Goal: Navigation & Orientation: Find specific page/section

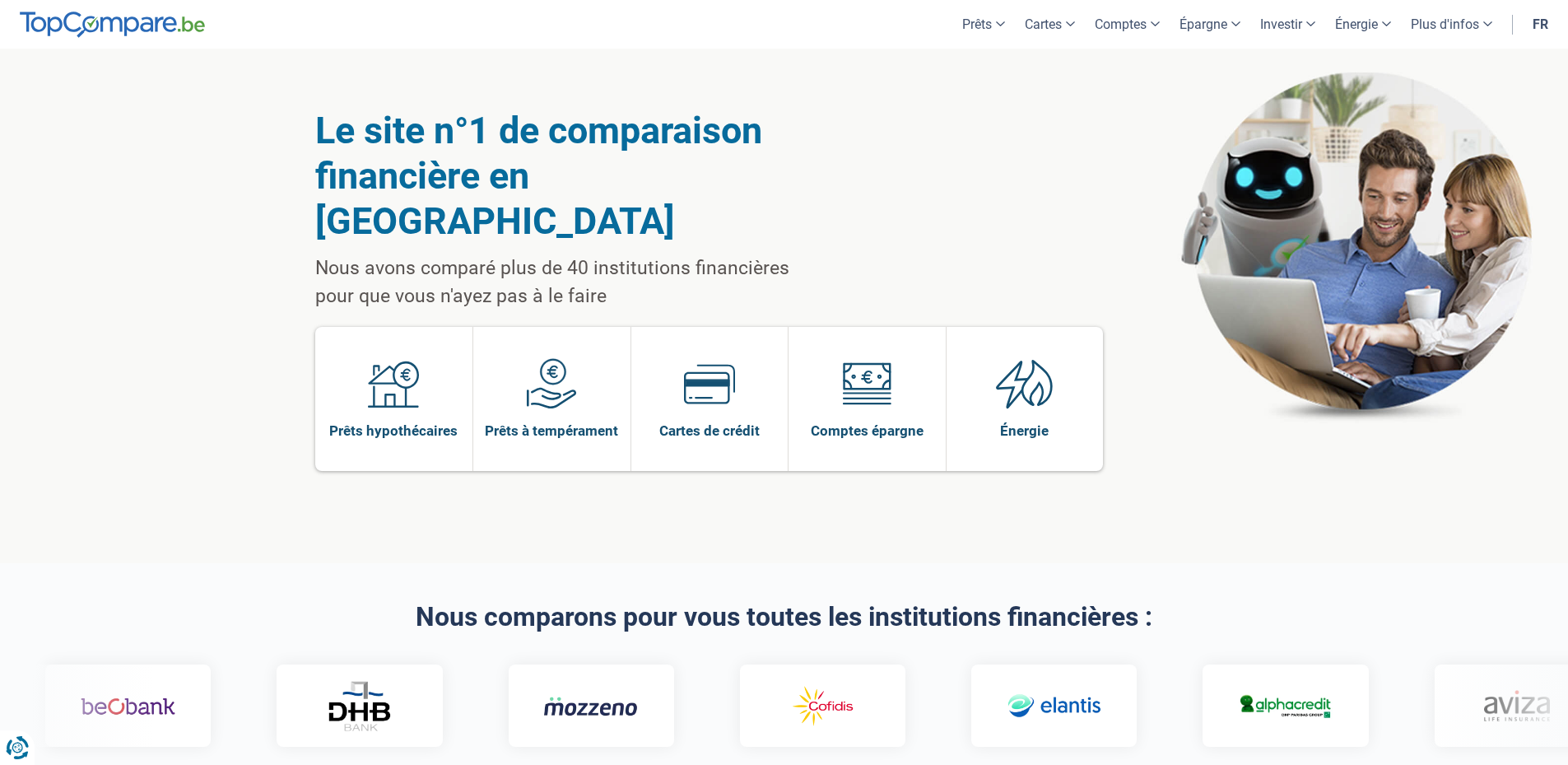
click at [1546, 27] on link "fr" at bounding box center [1541, 24] width 35 height 48
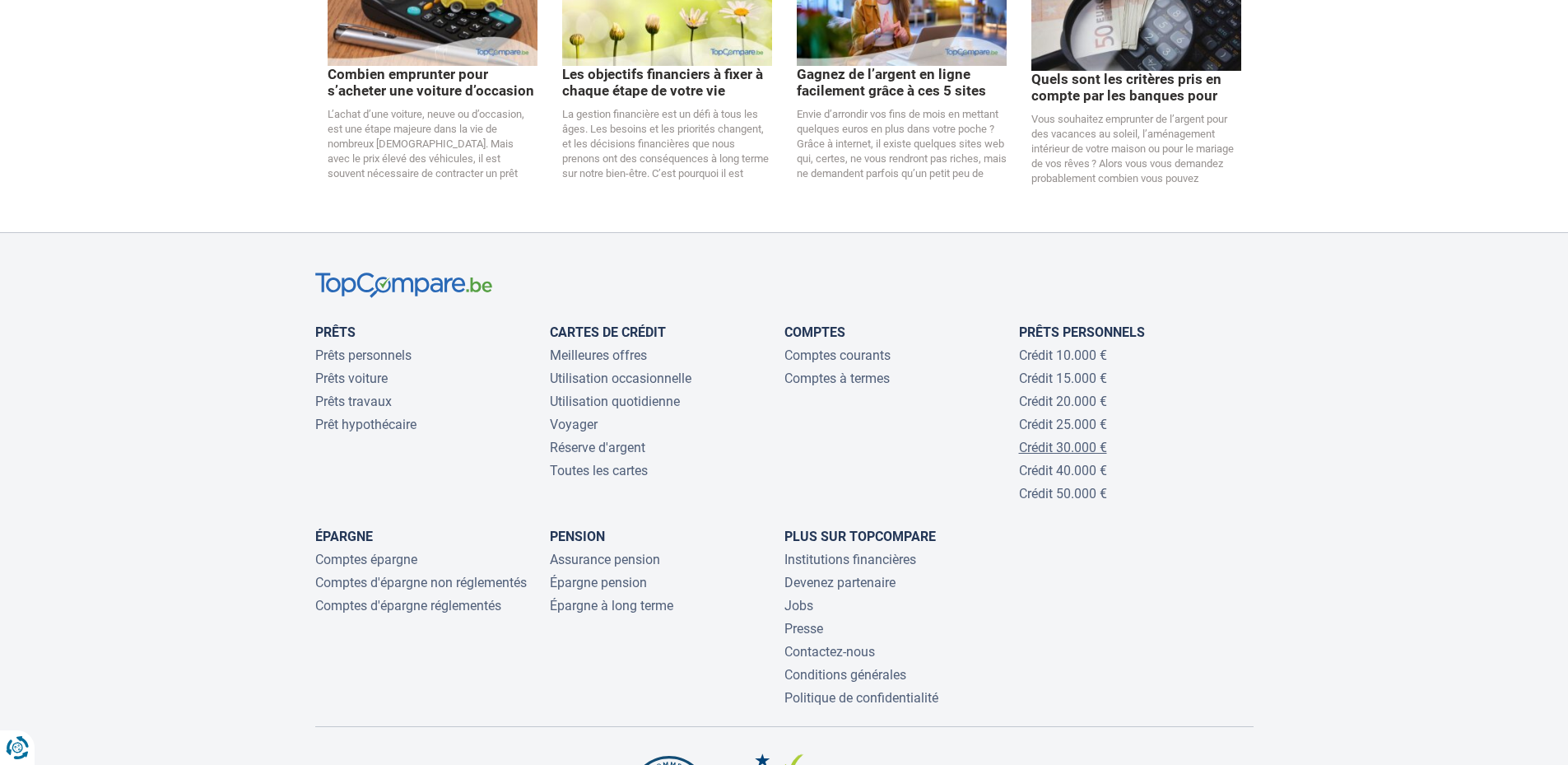
scroll to position [3578, 0]
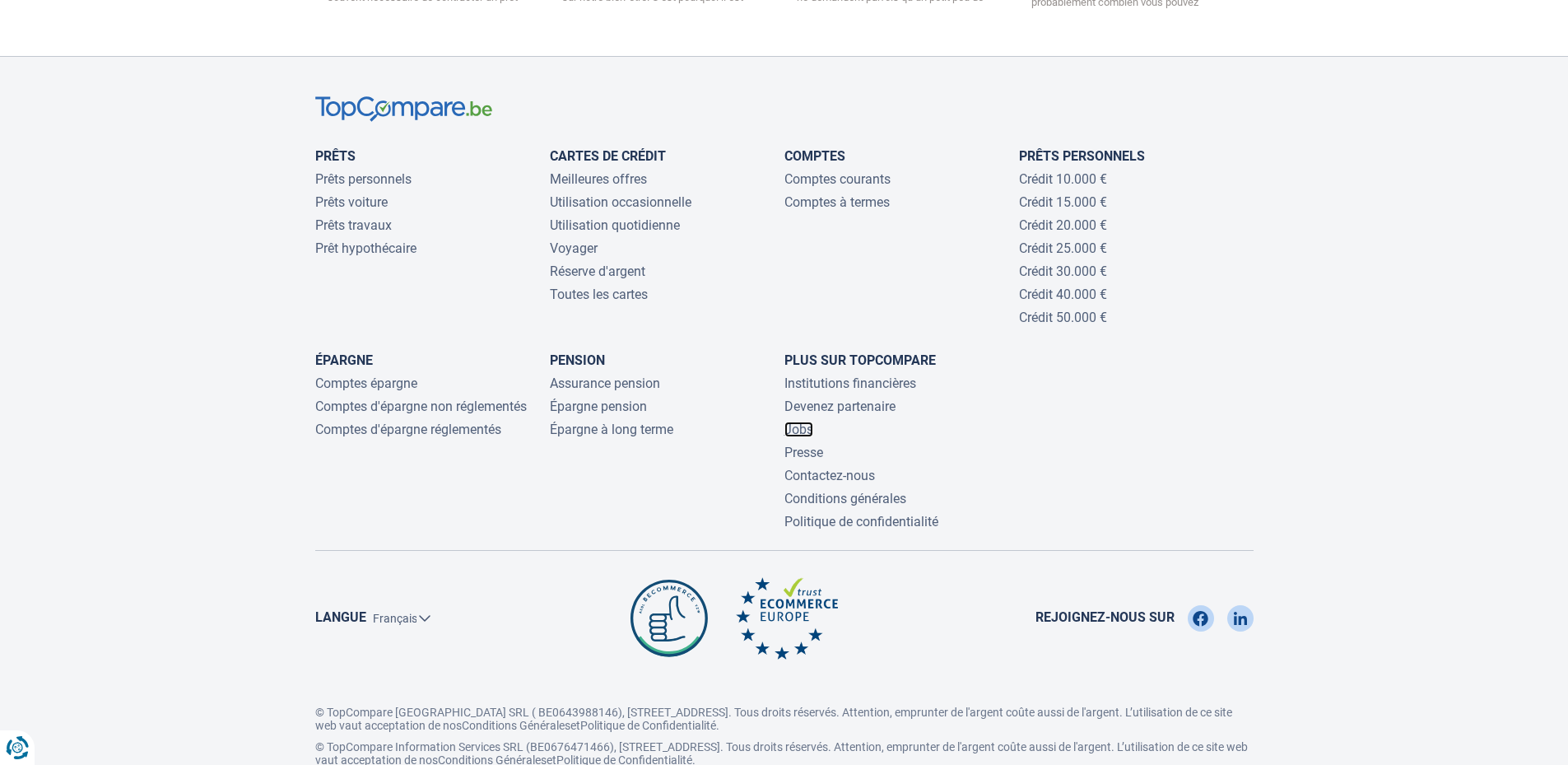
click at [797, 421] on link "Jobs" at bounding box center [799, 429] width 29 height 16
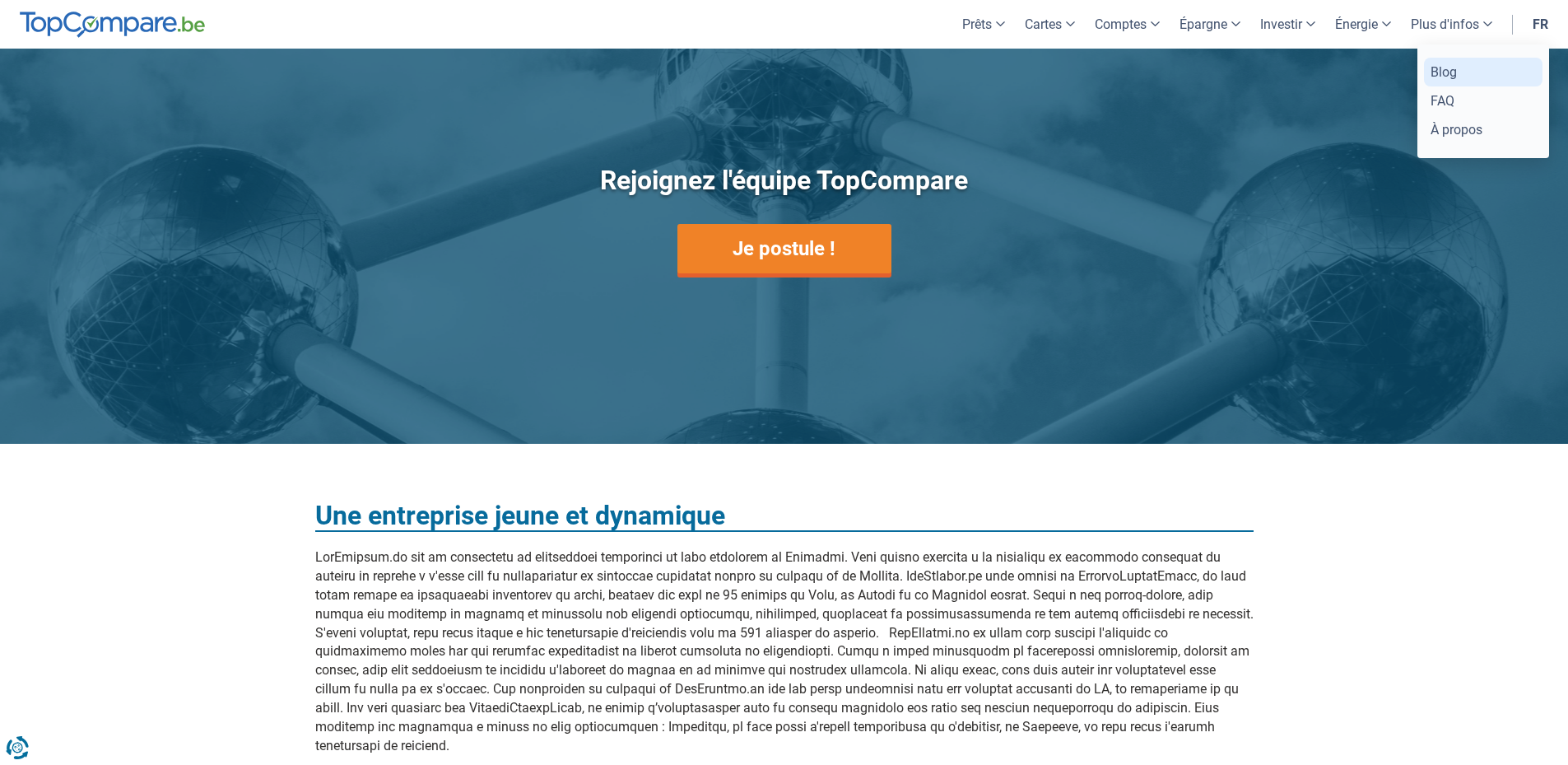
click at [1453, 72] on link "Blog" at bounding box center [1483, 71] width 118 height 29
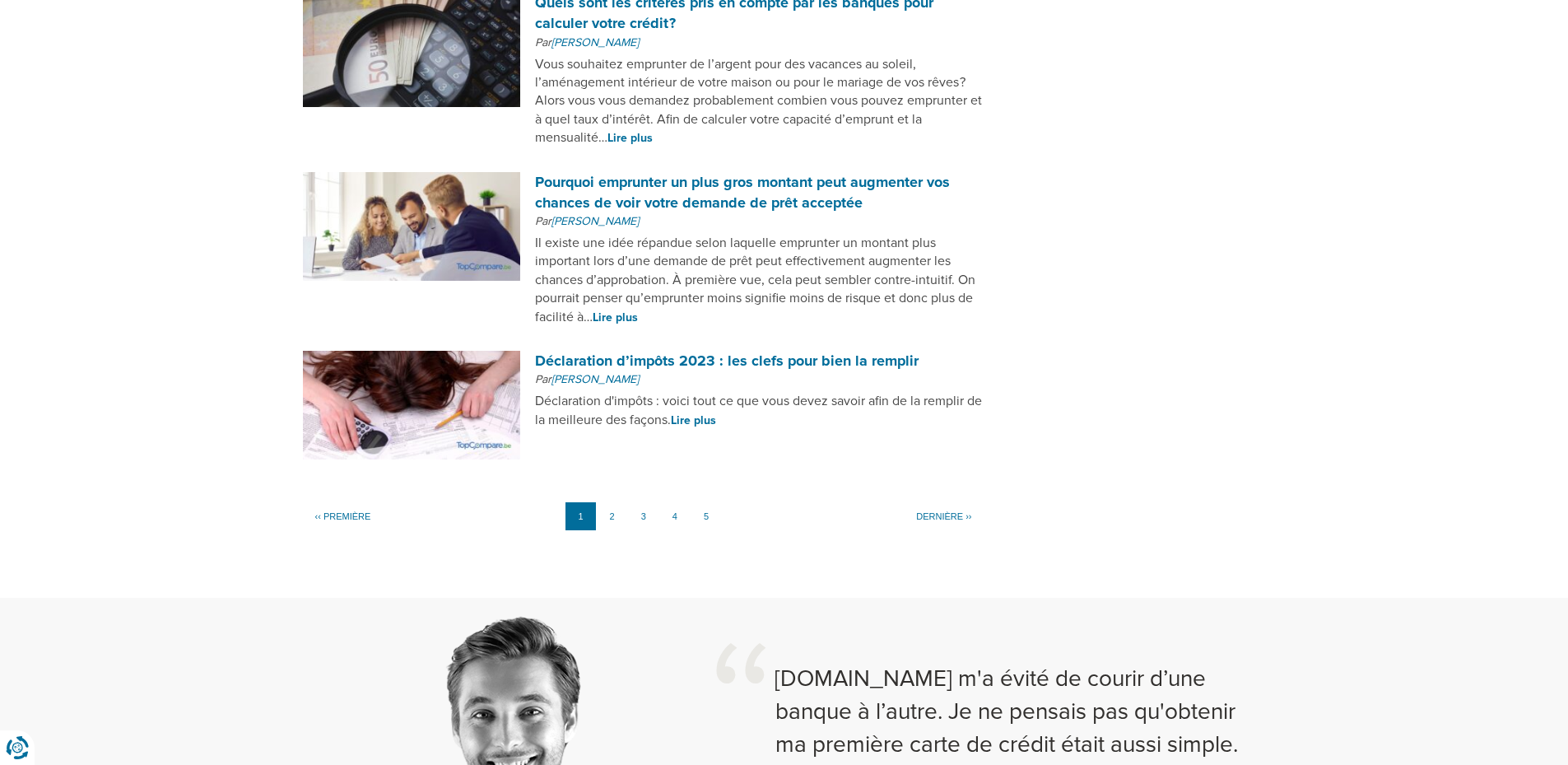
scroll to position [1399, 0]
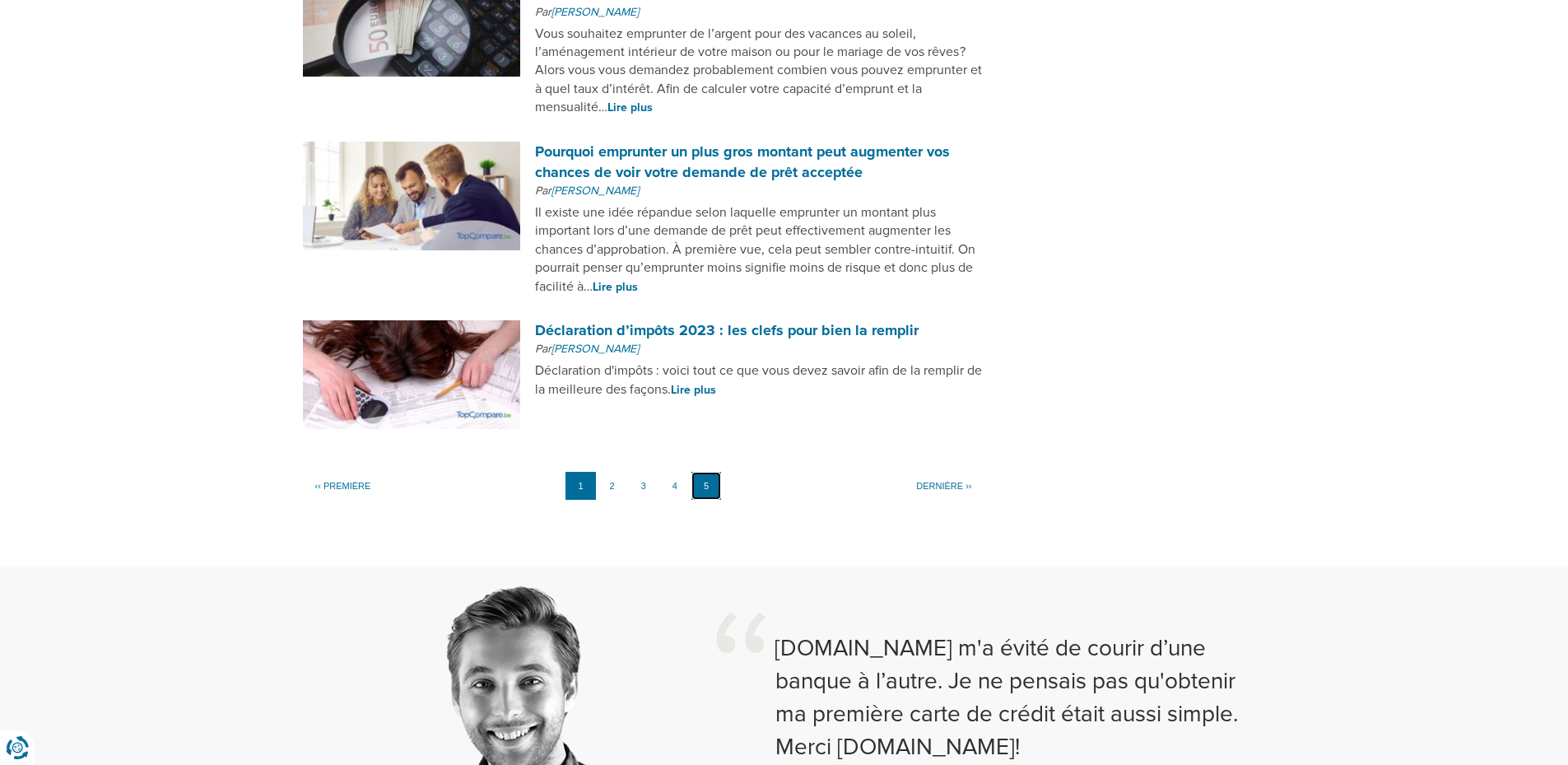
click at [703, 480] on link "5" at bounding box center [706, 486] width 30 height 28
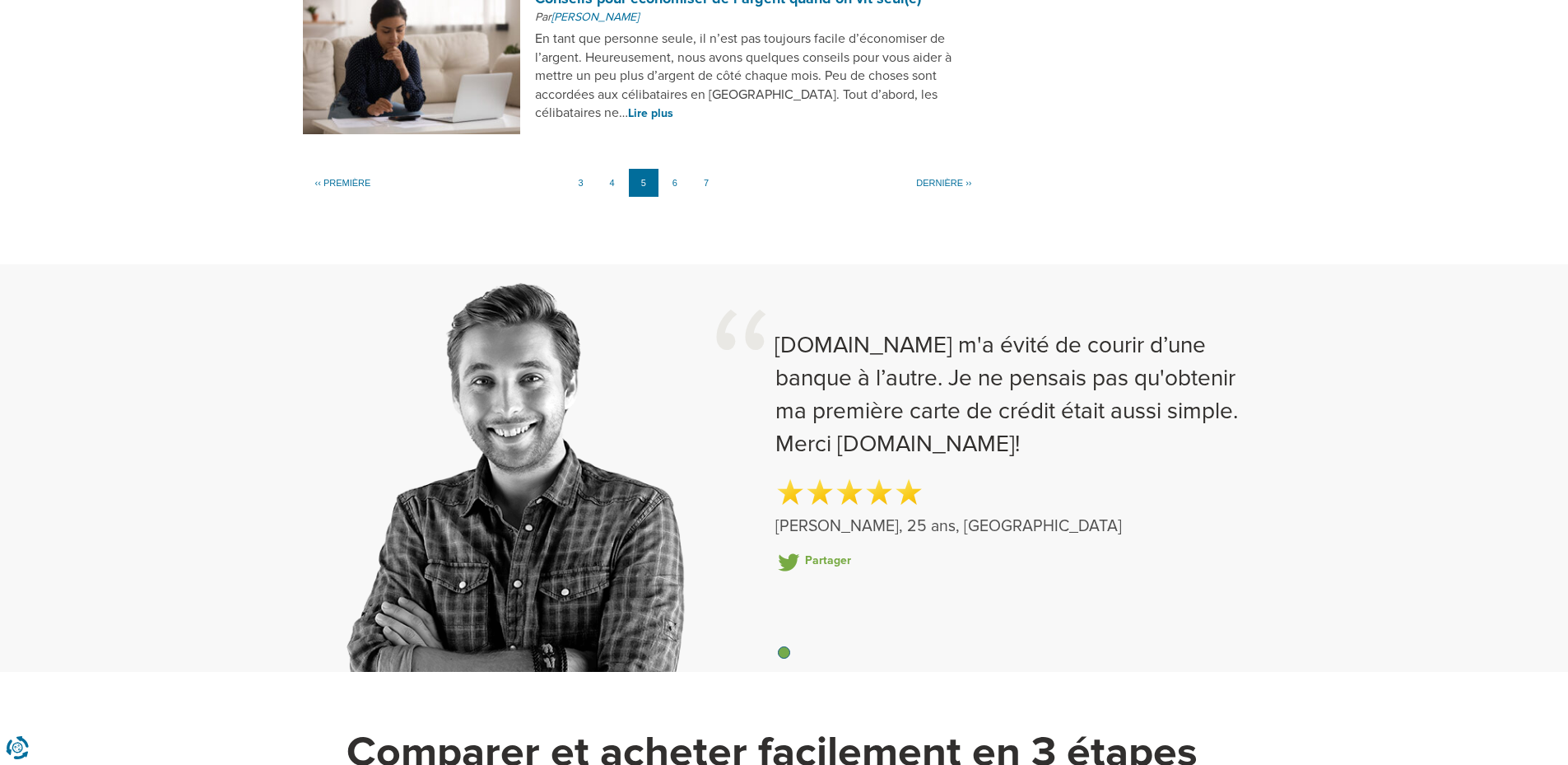
scroll to position [1563, 0]
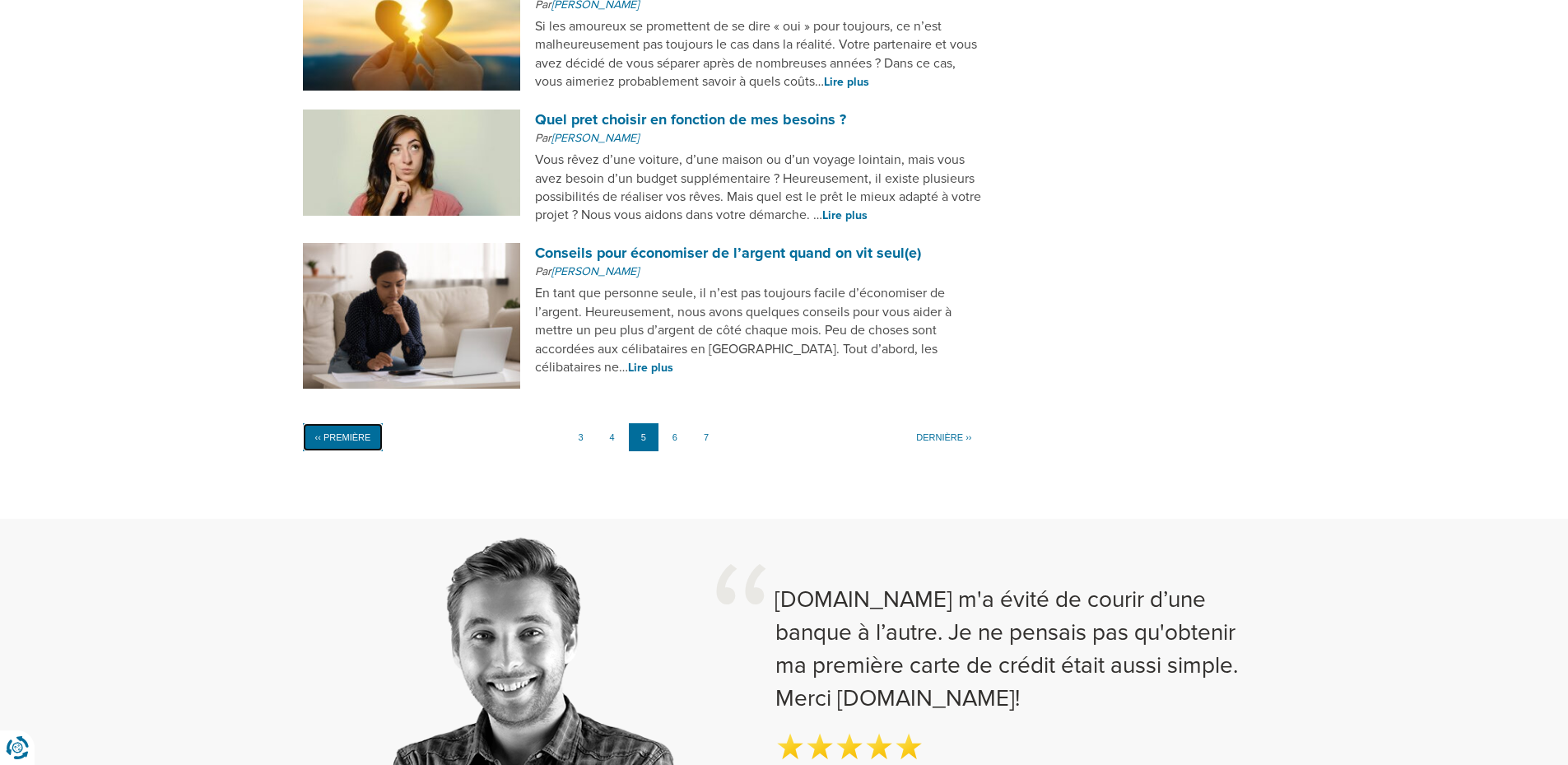
click at [323, 423] on link "‹‹ Première" at bounding box center [344, 437] width 81 height 28
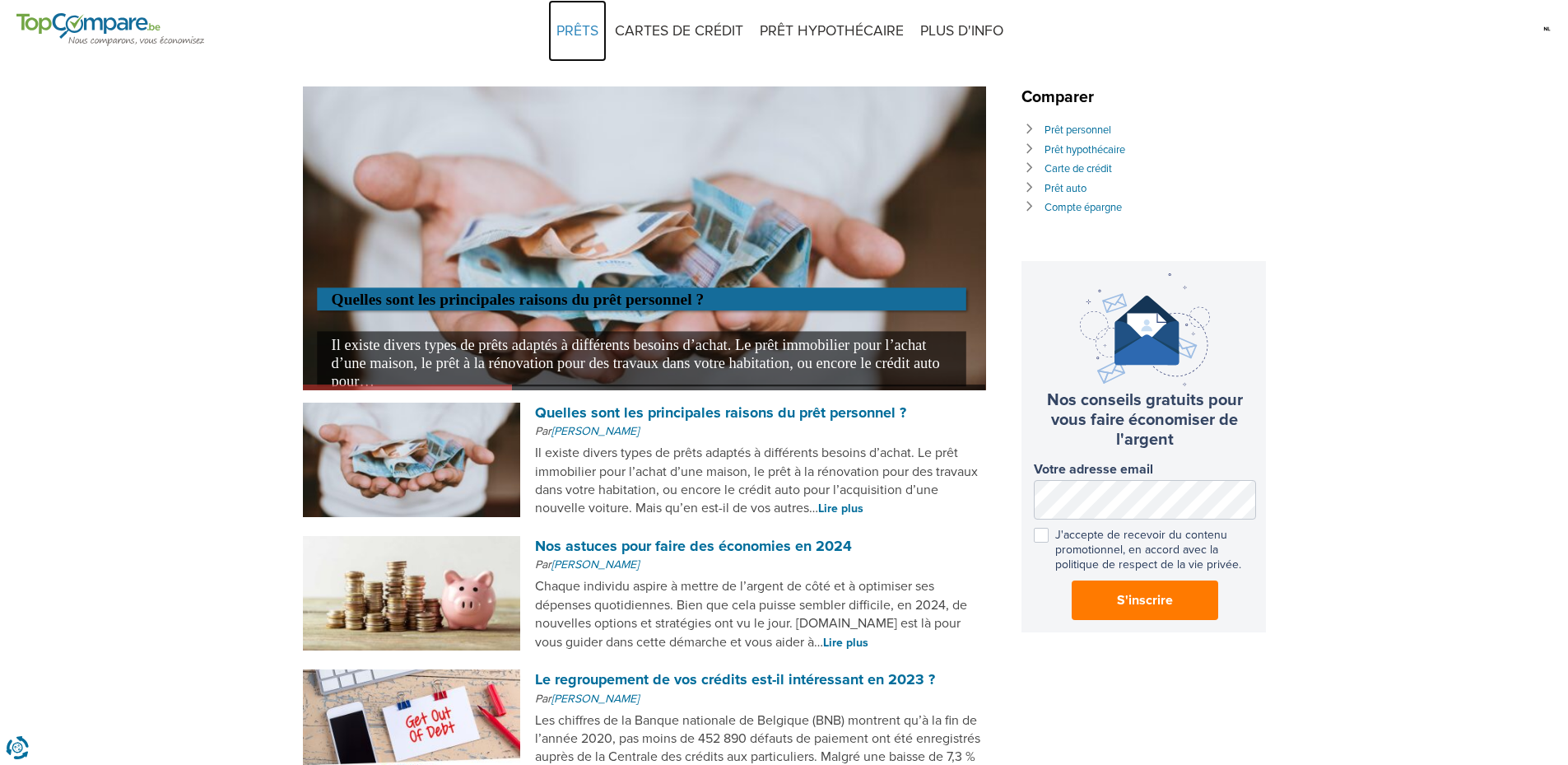
click at [578, 29] on link "PRÊTS" at bounding box center [577, 31] width 58 height 62
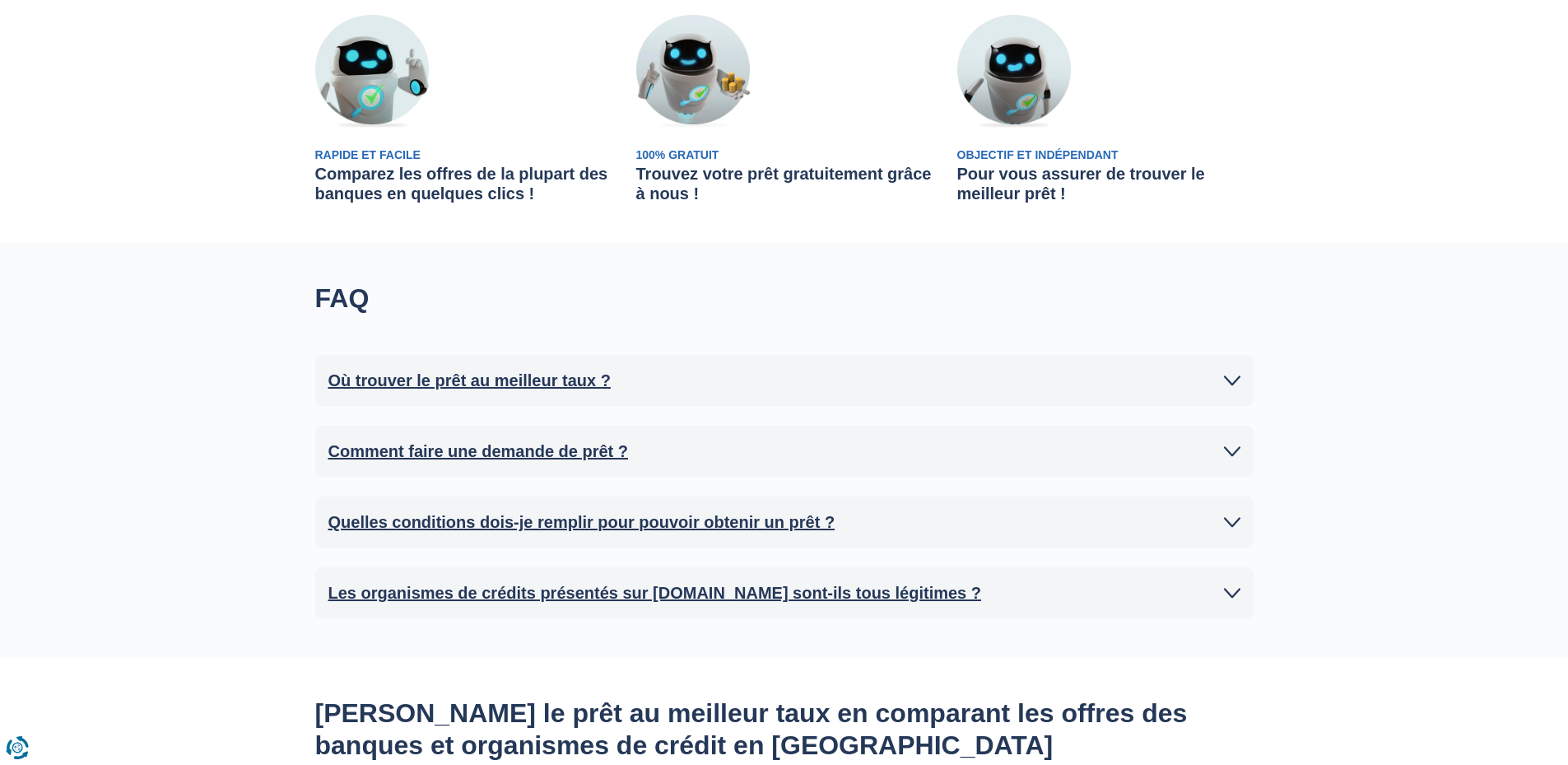
scroll to position [658, 0]
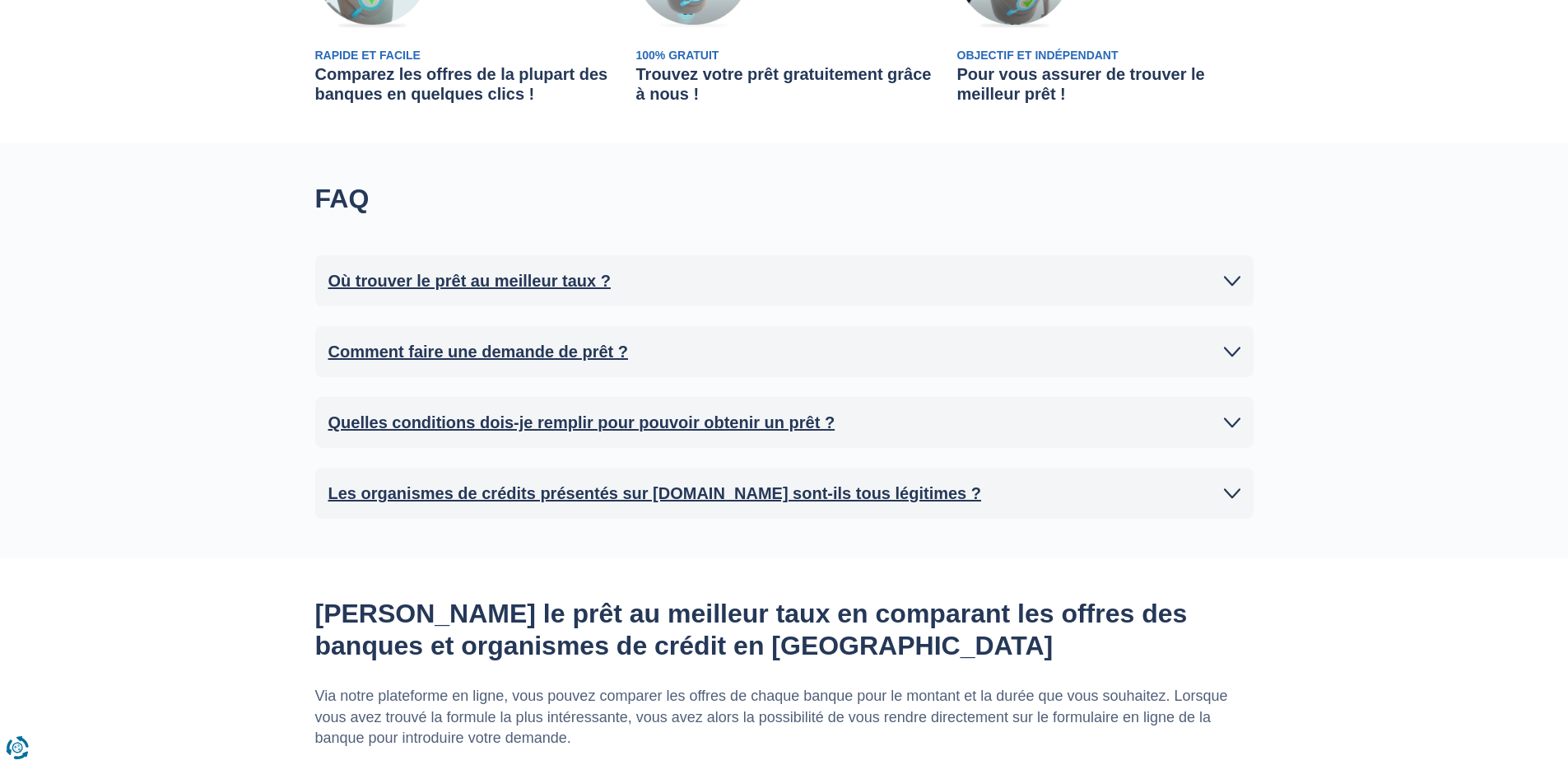
click at [1234, 279] on icon at bounding box center [1232, 280] width 17 height 17
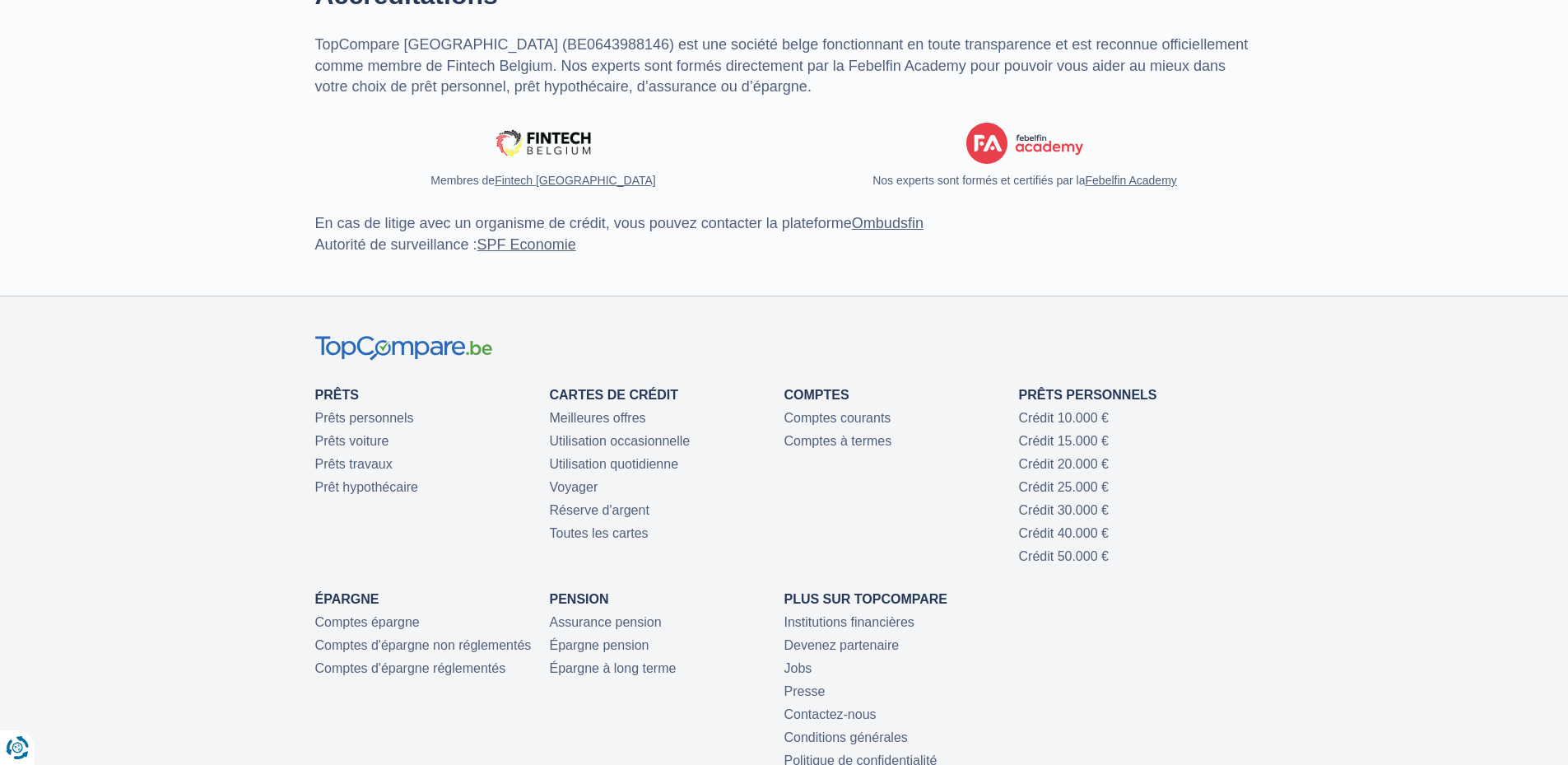
scroll to position [4445, 0]
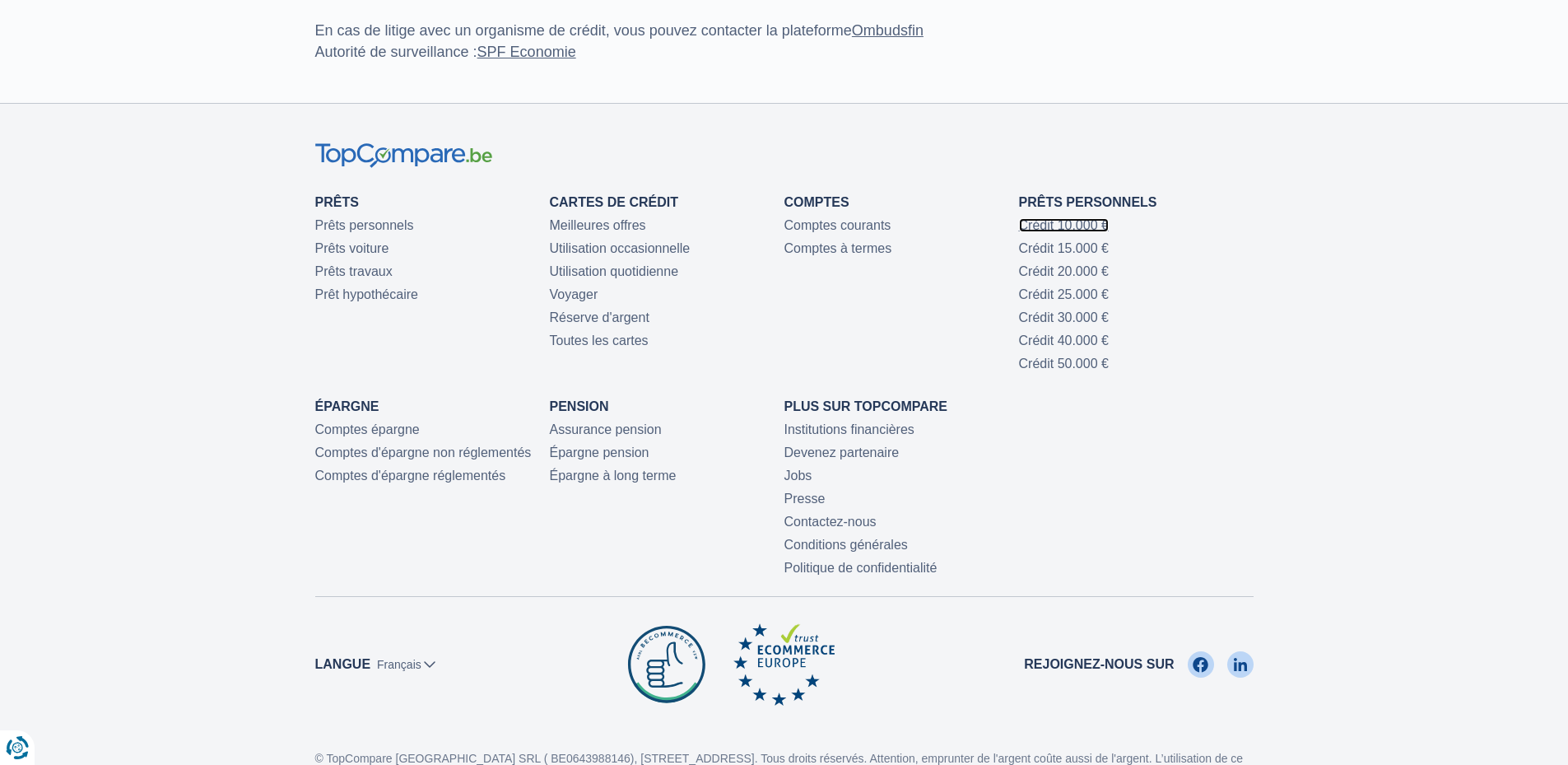
click at [1055, 232] on link "Crédit 10.000 €" at bounding box center [1064, 225] width 90 height 14
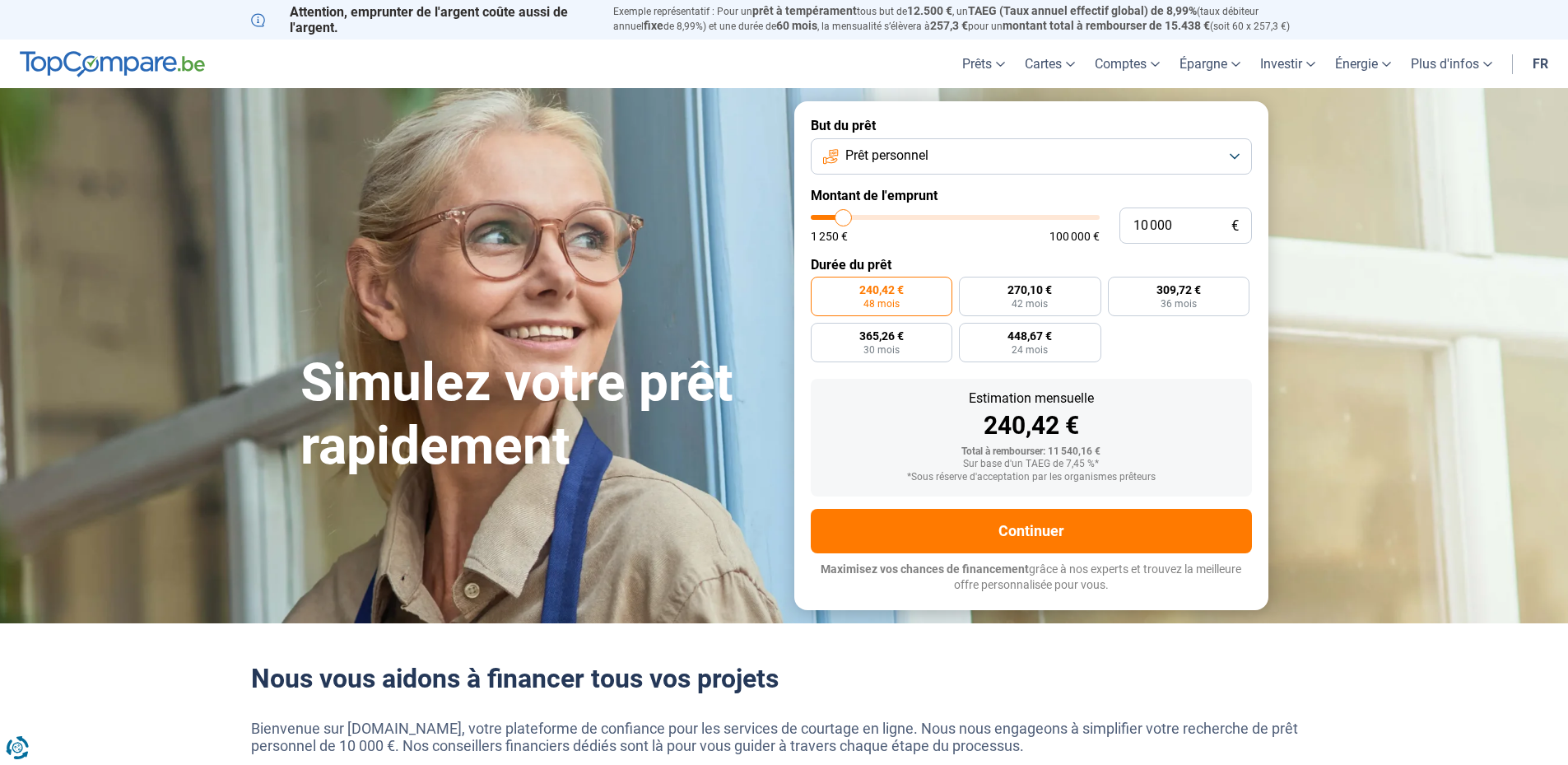
click at [1073, 160] on button "Prêt personnel" at bounding box center [1031, 156] width 442 height 36
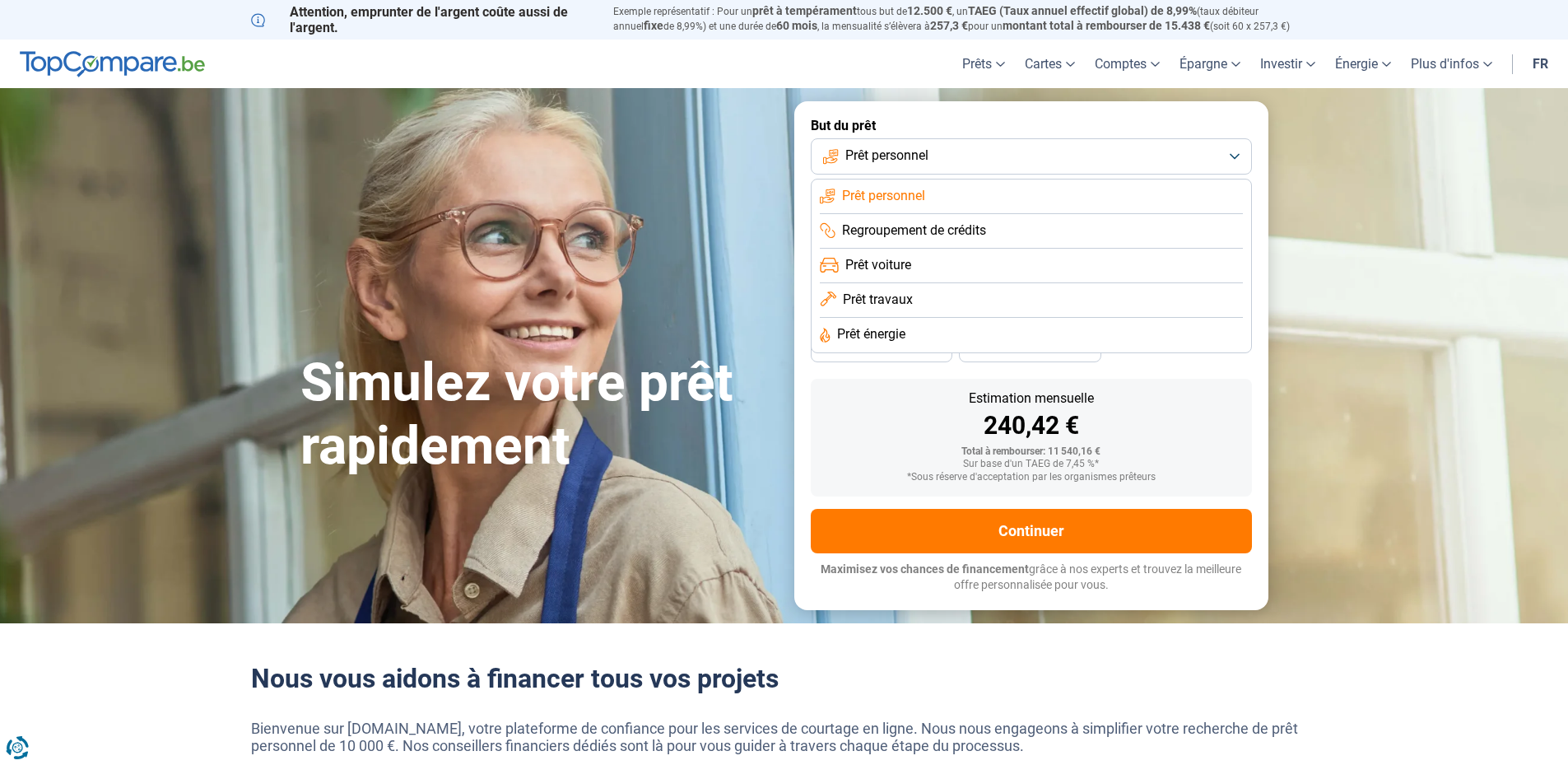
click at [1070, 160] on button "Prêt personnel" at bounding box center [1031, 156] width 442 height 36
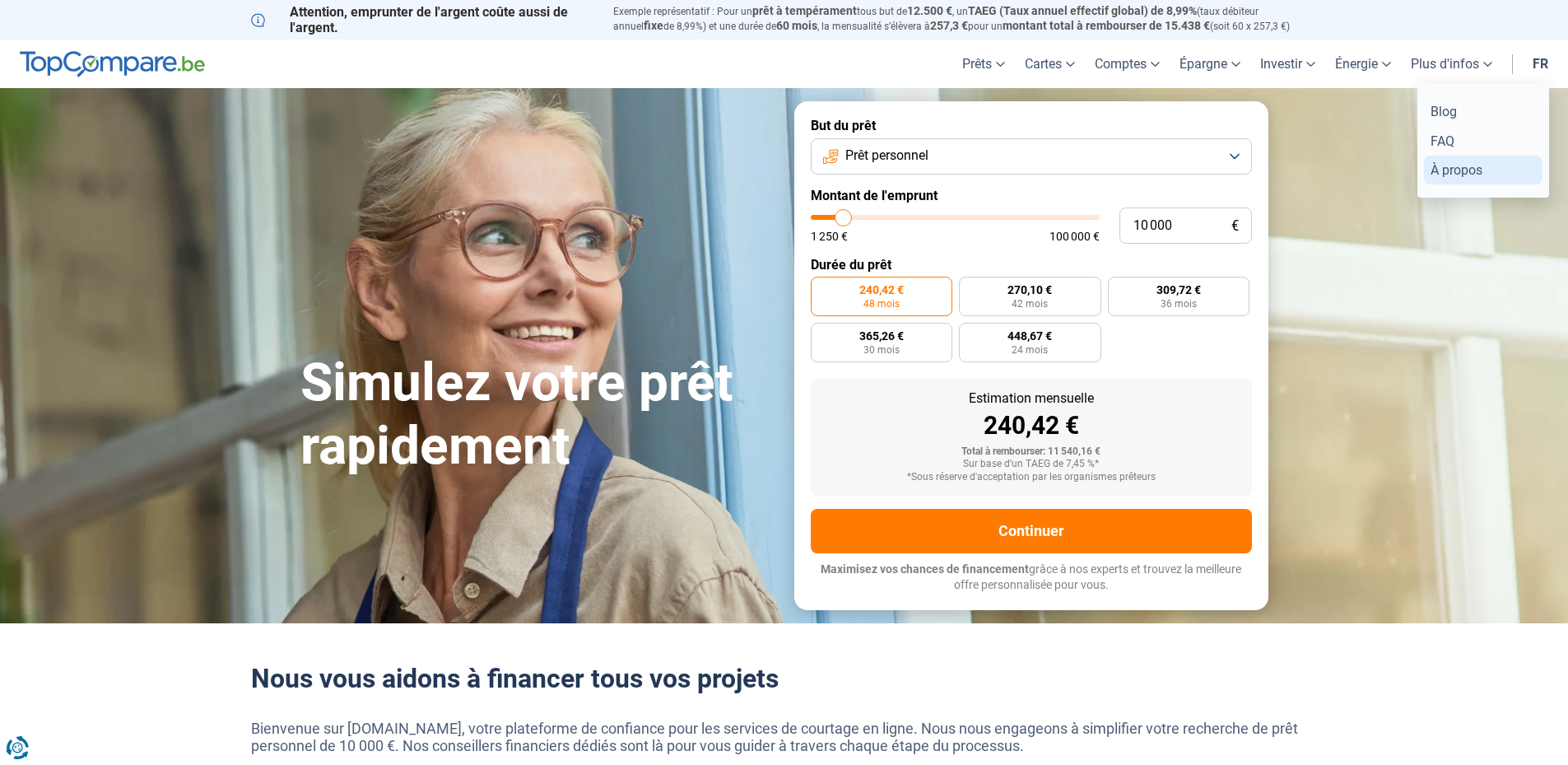
click at [1443, 172] on link "À propos" at bounding box center [1483, 169] width 118 height 29
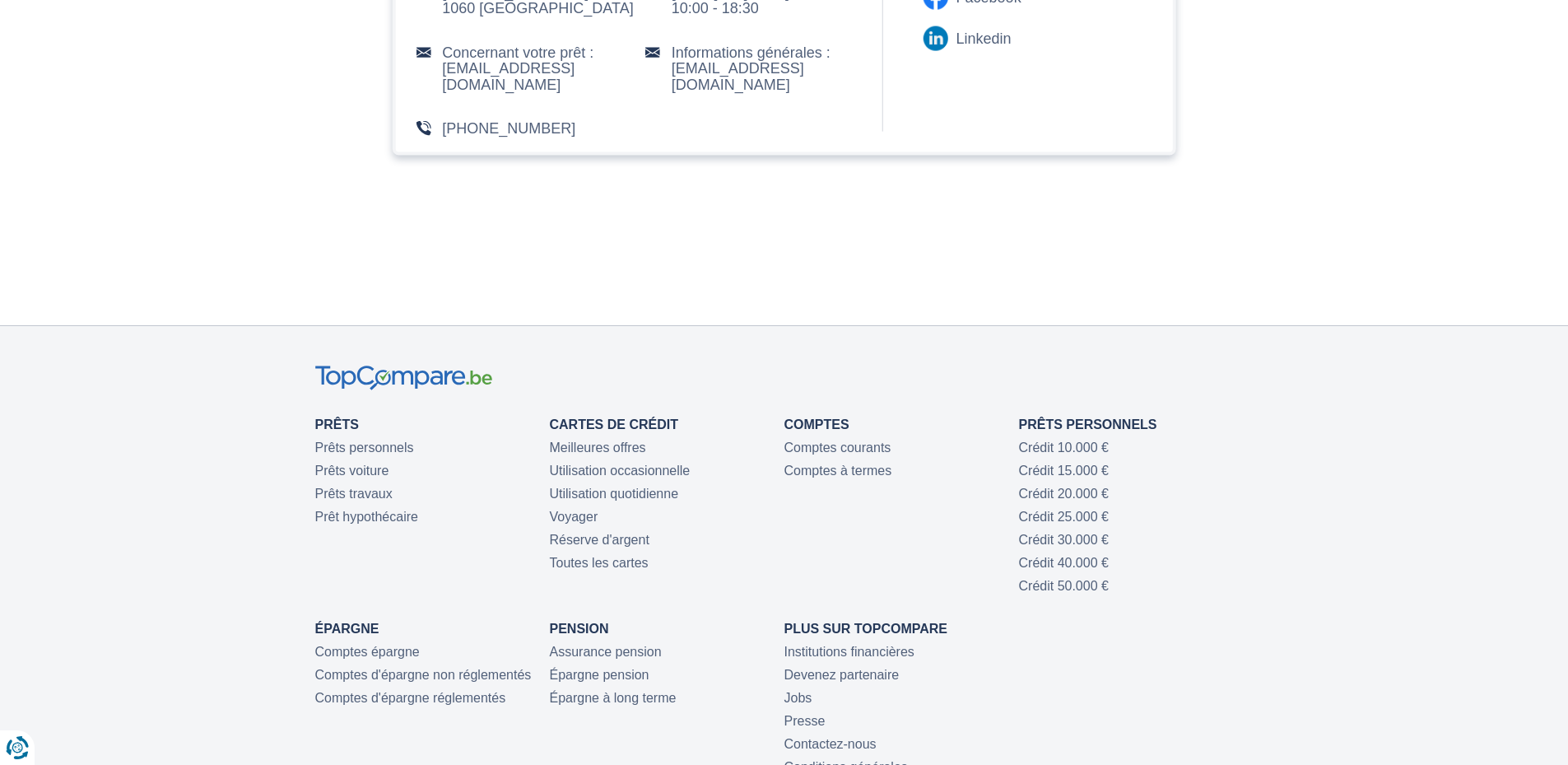
scroll to position [3621, 0]
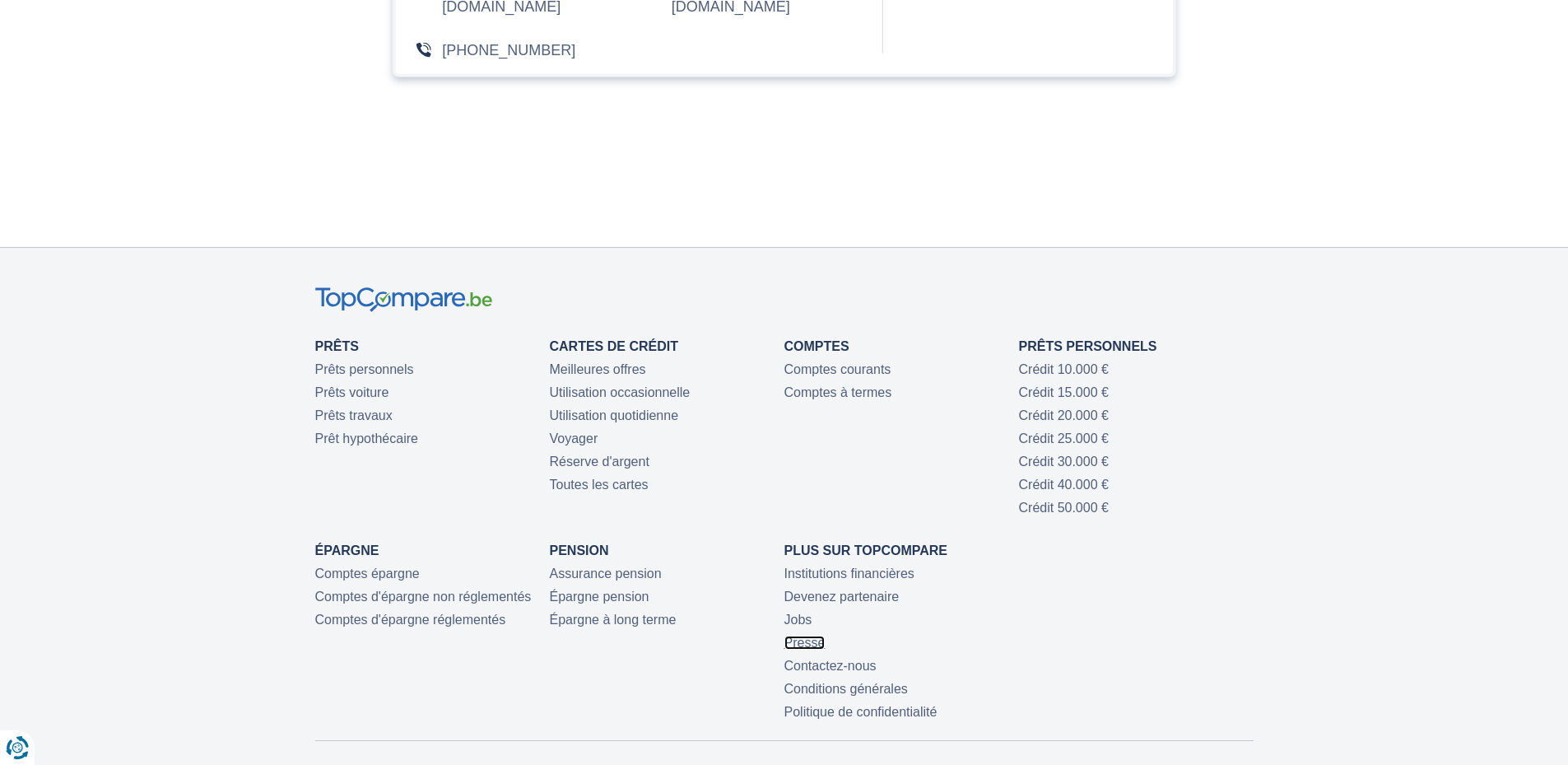
click at [805, 650] on link "Presse" at bounding box center [805, 642] width 41 height 14
